Goal: Task Accomplishment & Management: Manage account settings

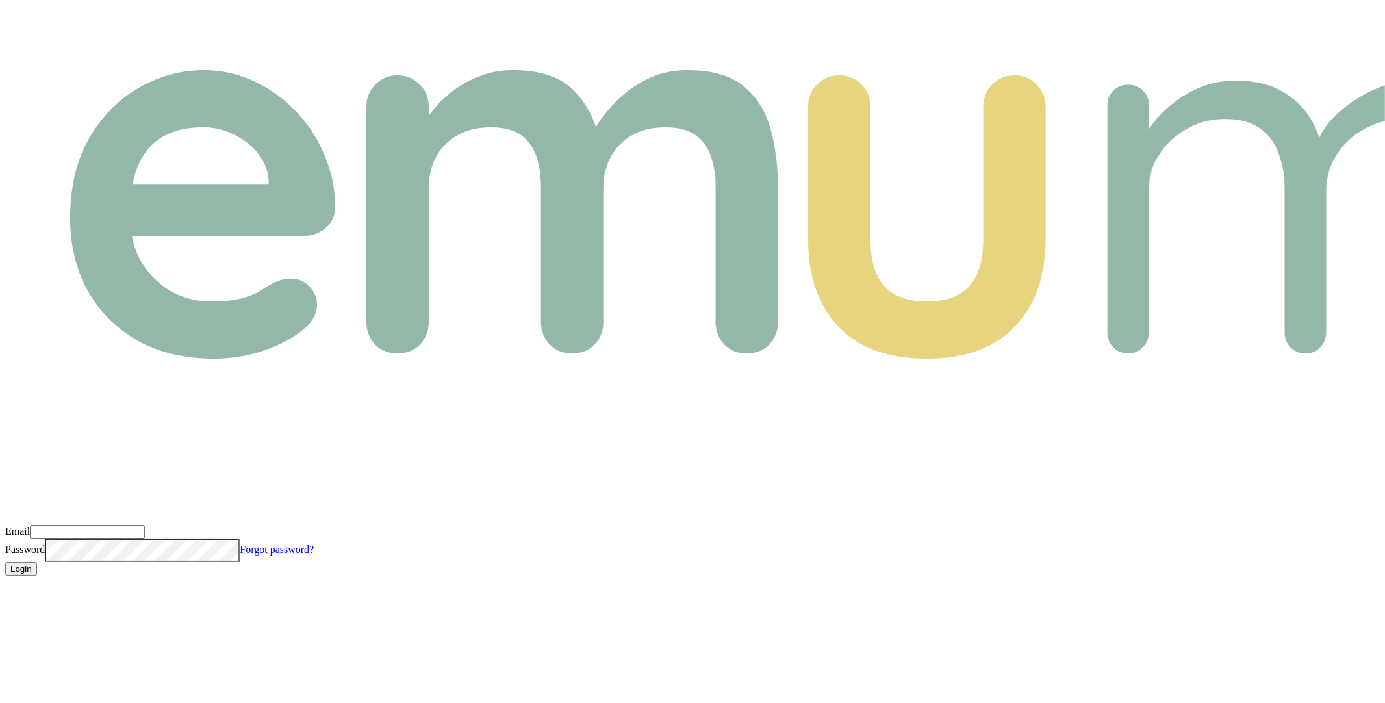
click at [366, 525] on div "Email Password Forgot password?" at bounding box center [692, 543] width 1375 height 37
click at [145, 525] on input "Email" at bounding box center [87, 532] width 115 height 14
click at [5, 586] on com-1password-button at bounding box center [5, 586] width 0 height 0
type input "m@emumoney.com.au"
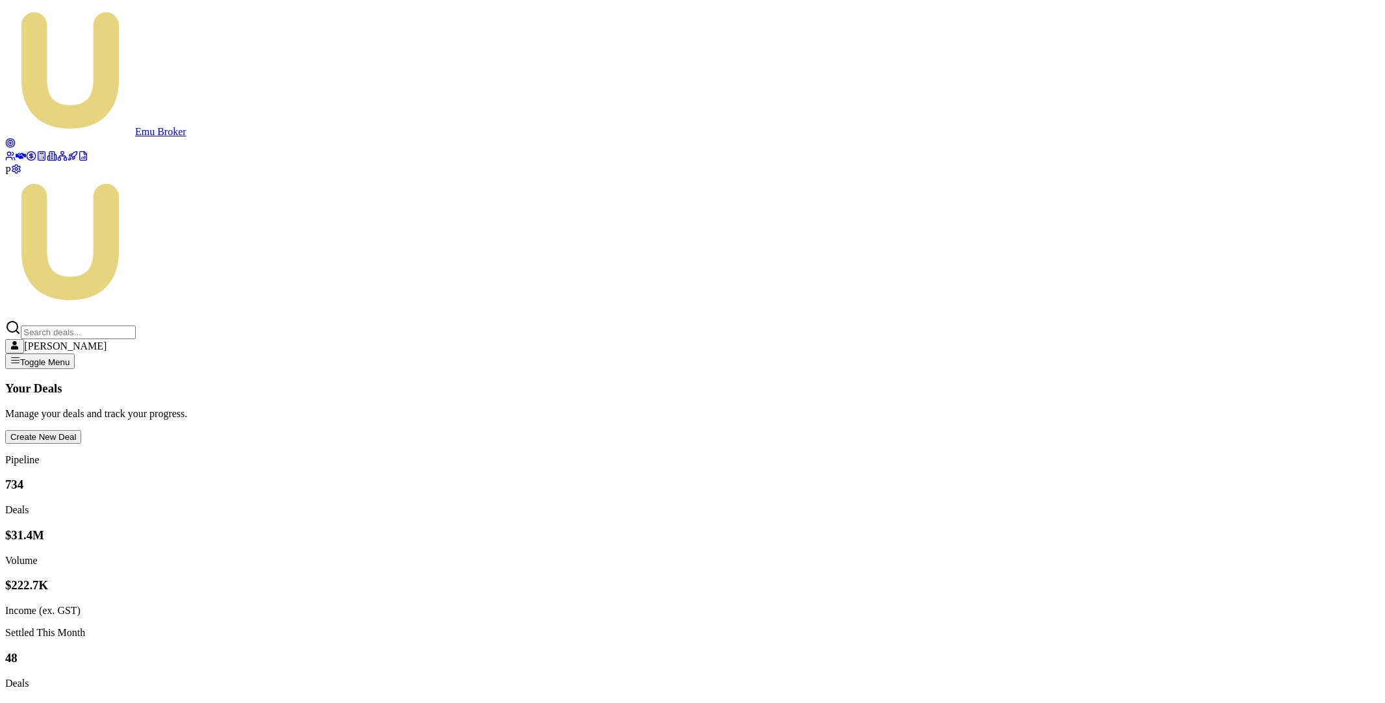
click at [26, 161] on icon at bounding box center [31, 156] width 10 height 10
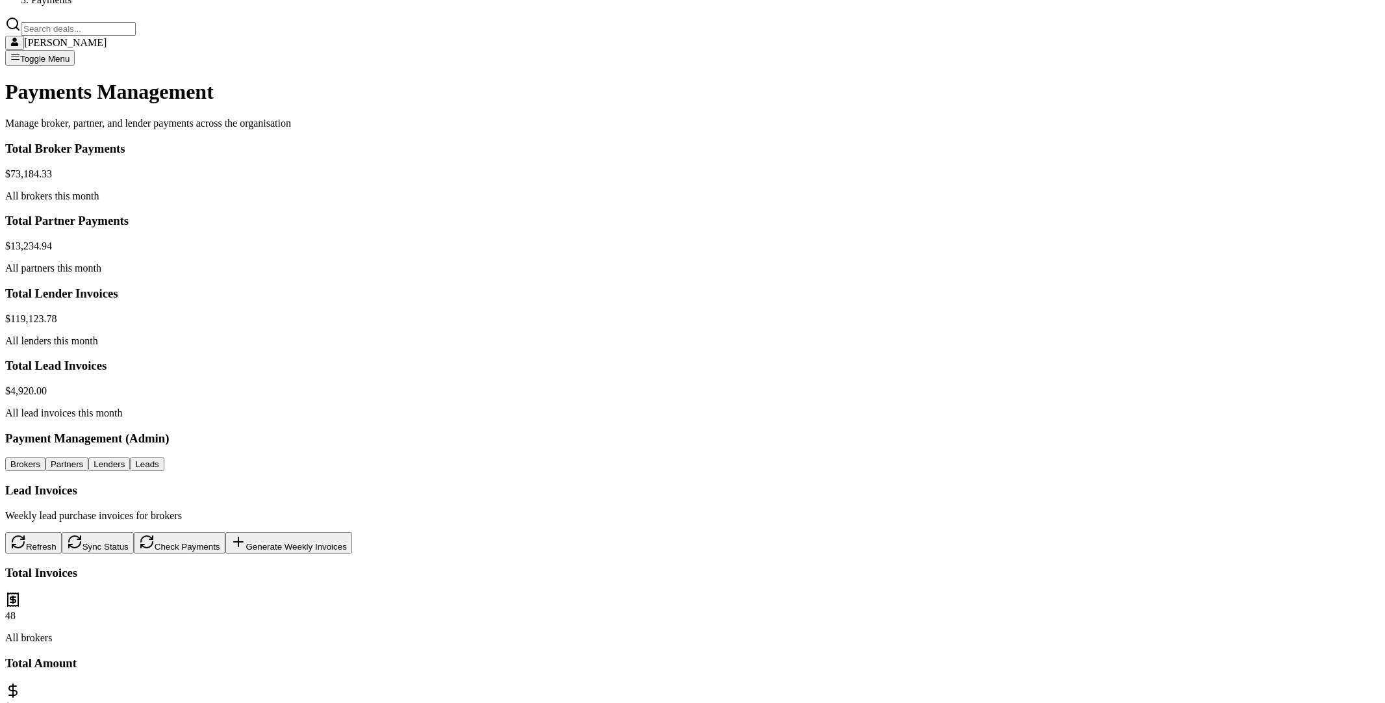
scroll to position [182, 0]
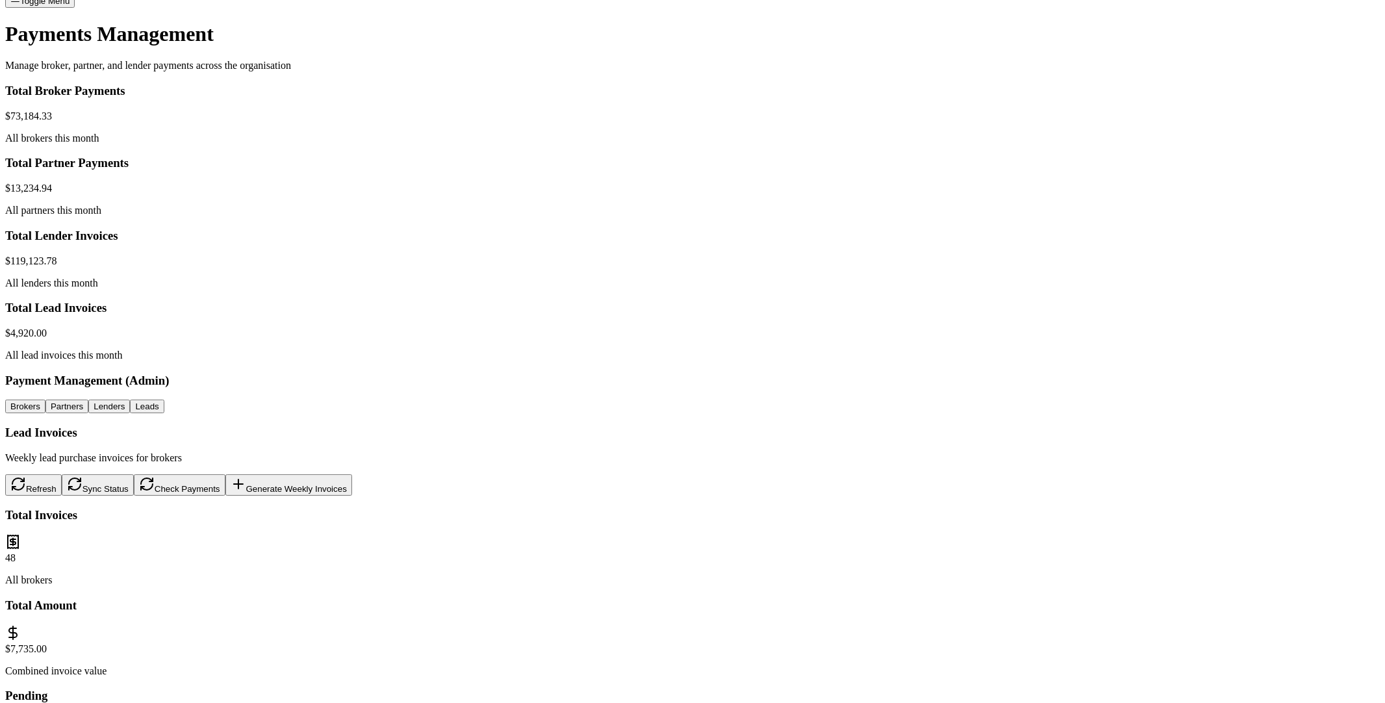
scroll to position [414, 0]
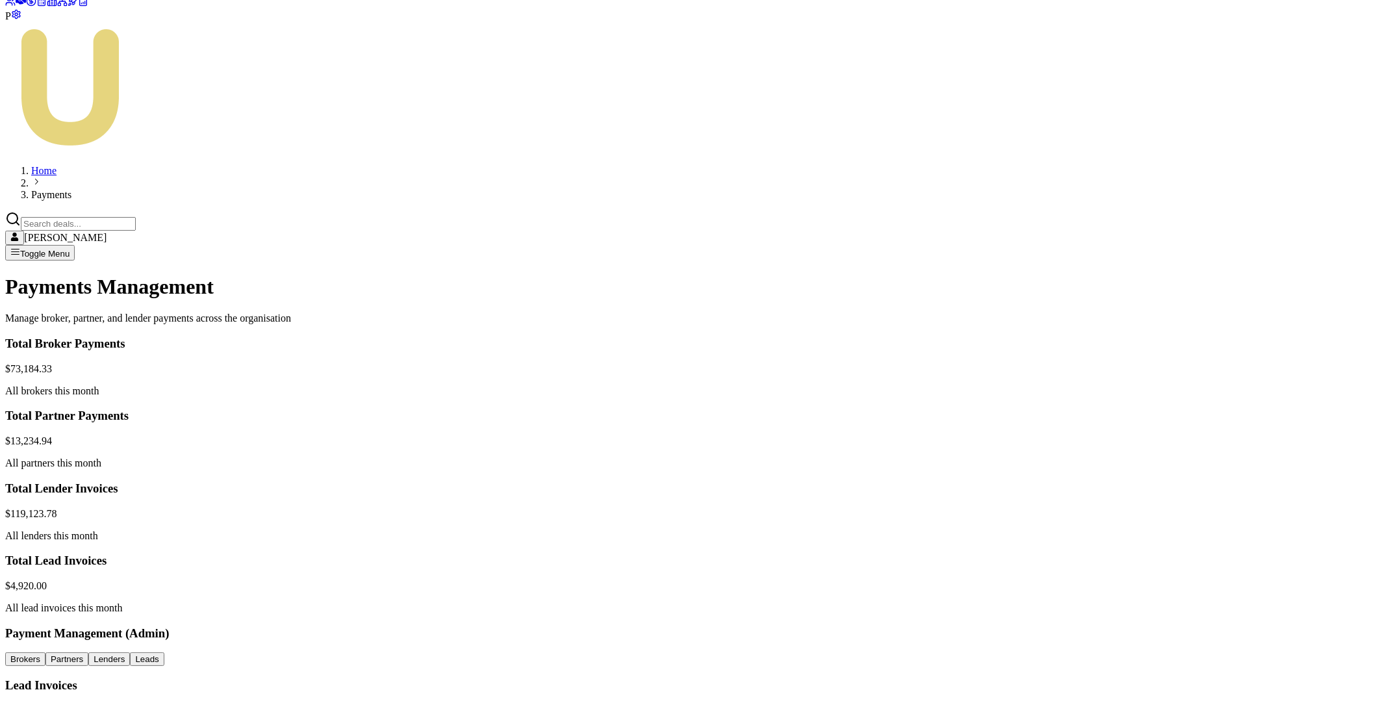
scroll to position [67, 0]
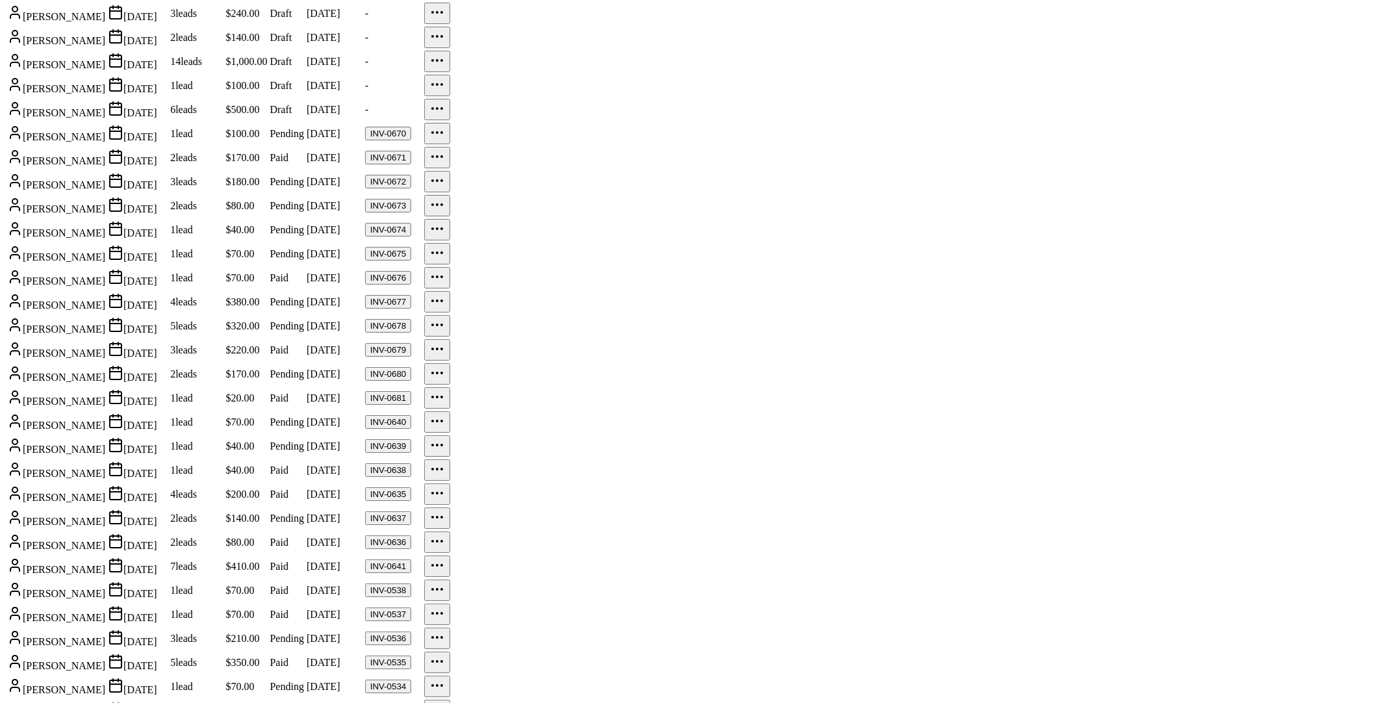
scroll to position [1456, 0]
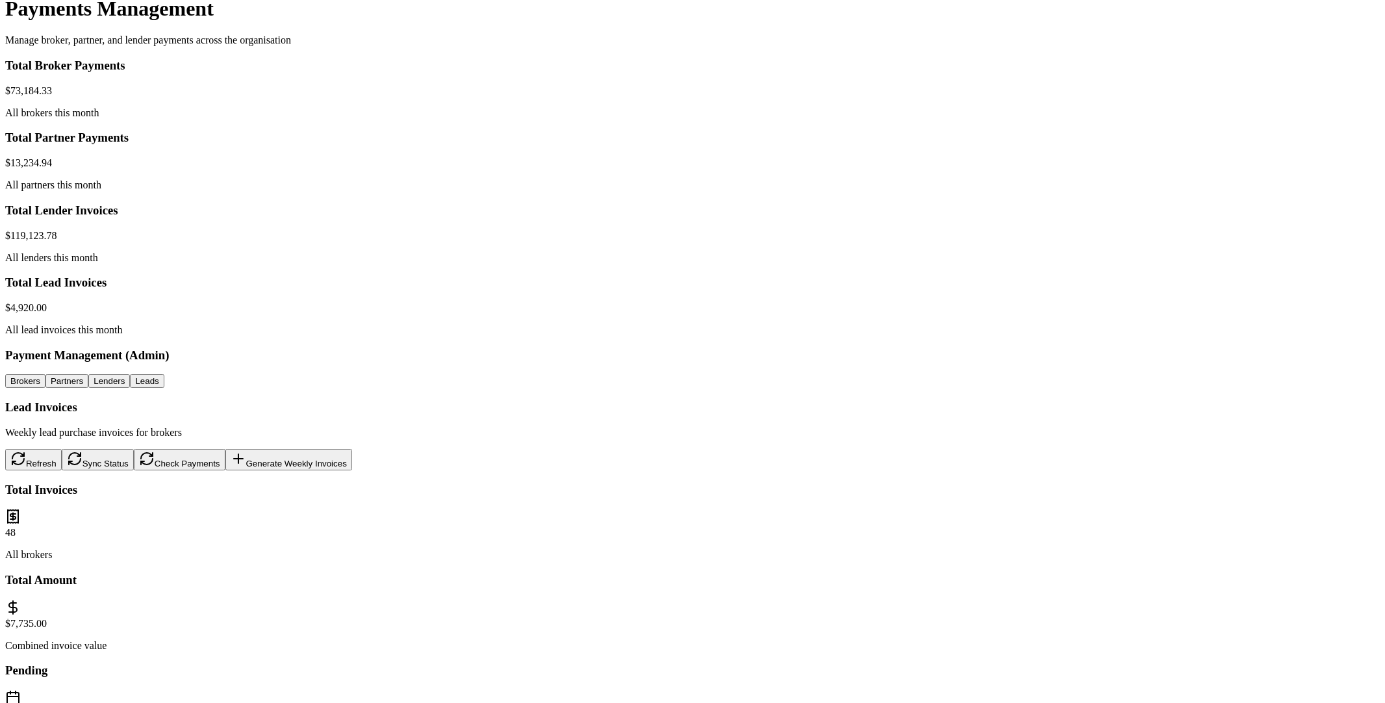
scroll to position [554, 0]
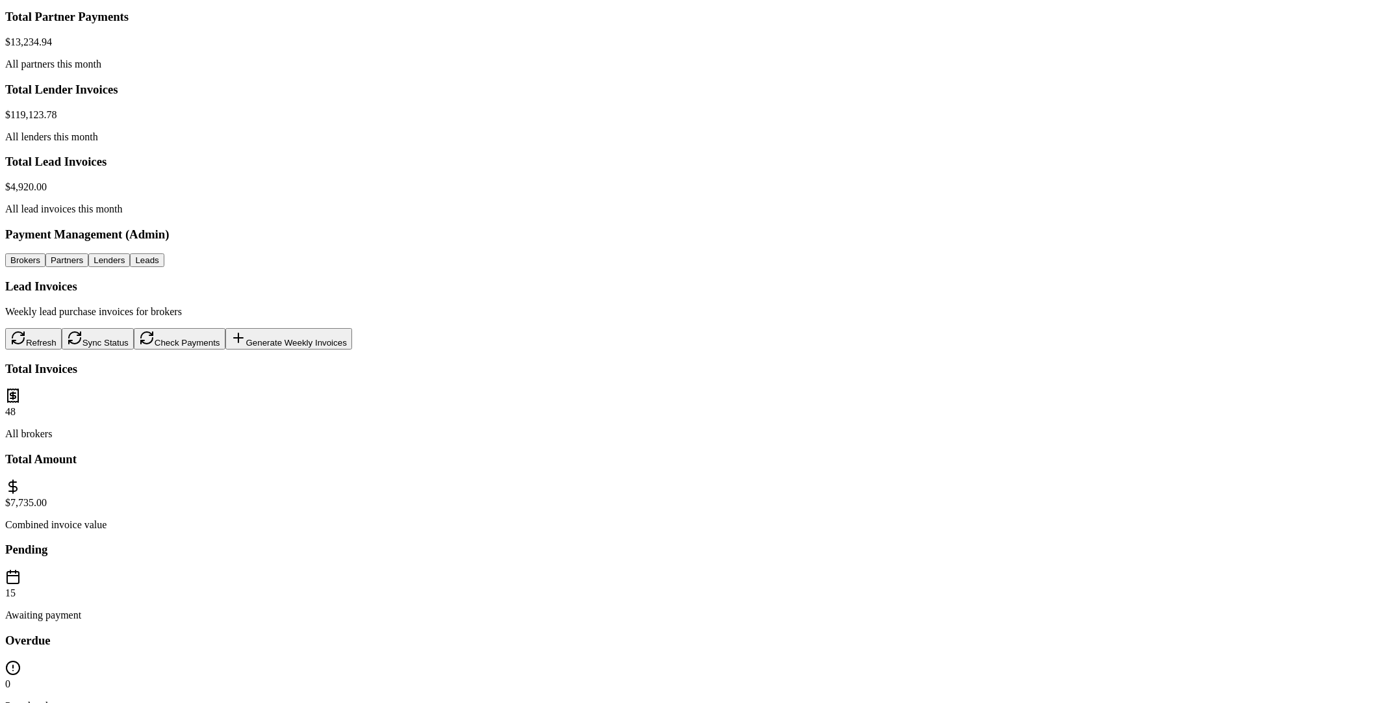
drag, startPoint x: 1143, startPoint y: 492, endPoint x: 1177, endPoint y: 491, distance: 33.8
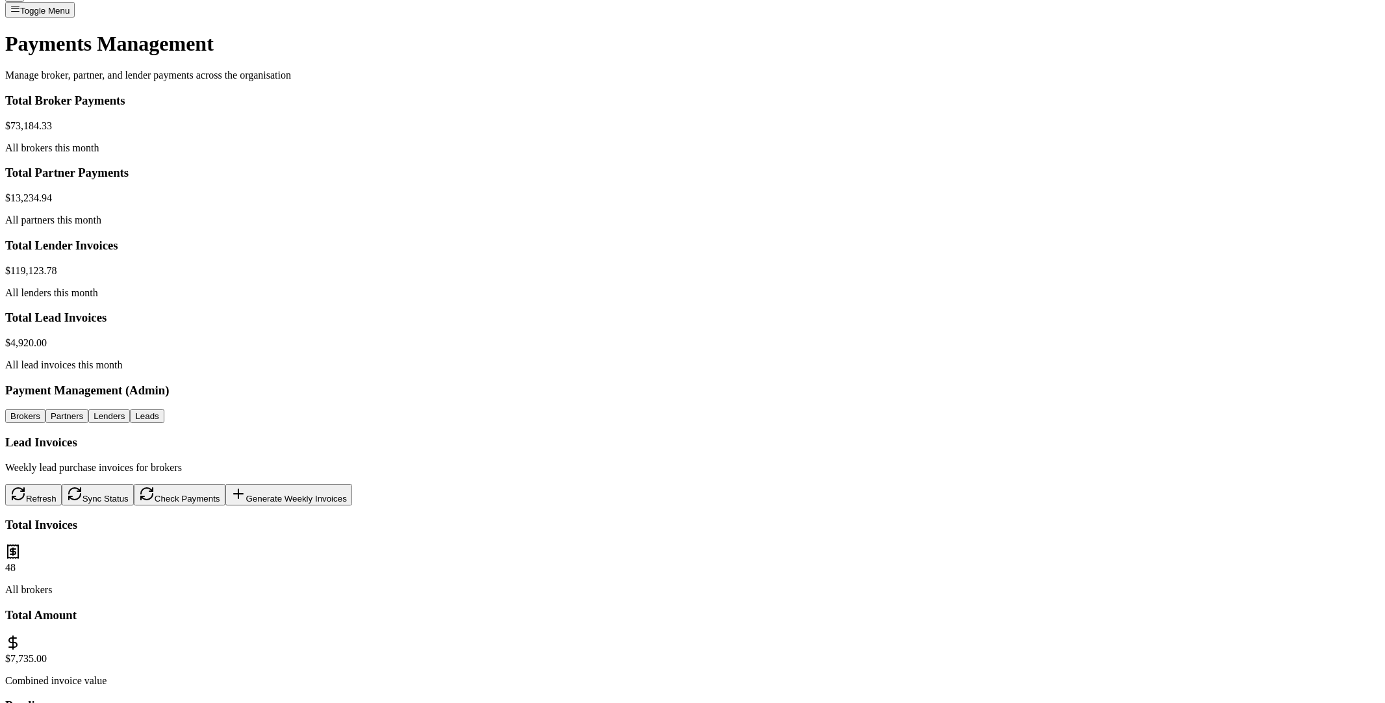
scroll to position [337, 0]
